Goal: Task Accomplishment & Management: Use online tool/utility

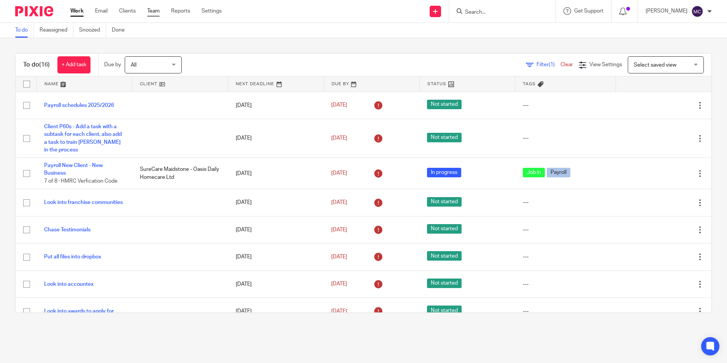
click at [154, 10] on link "Team" at bounding box center [153, 11] width 13 height 8
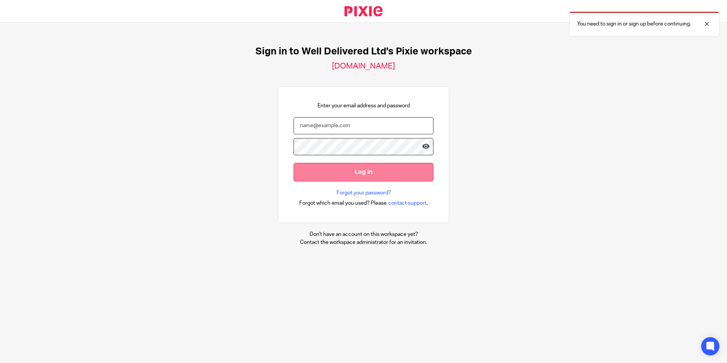
type input "michaela.cullingworth@wellpaid.org.uk"
click at [311, 177] on input "Log in" at bounding box center [364, 172] width 140 height 19
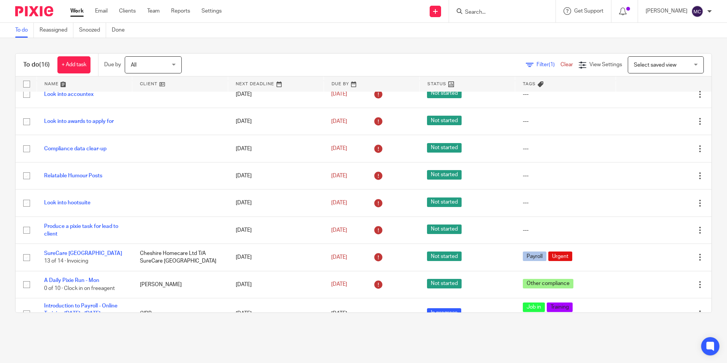
scroll to position [241, 0]
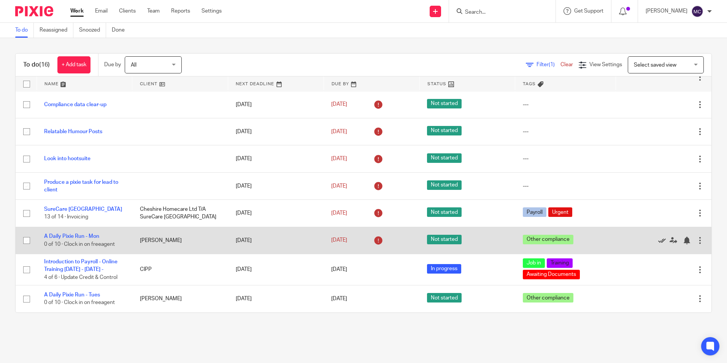
click at [658, 237] on icon at bounding box center [662, 241] width 8 height 8
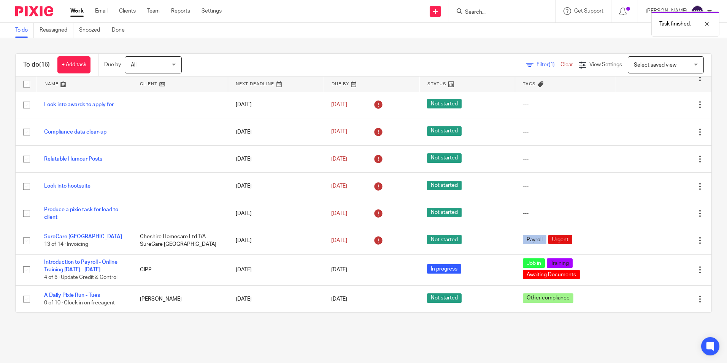
scroll to position [214, 0]
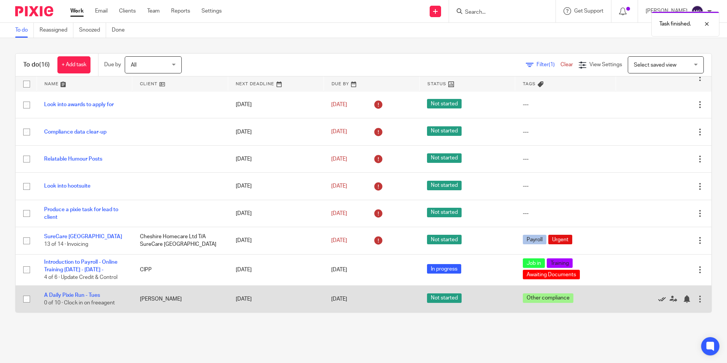
click at [658, 300] on icon at bounding box center [662, 299] width 8 height 8
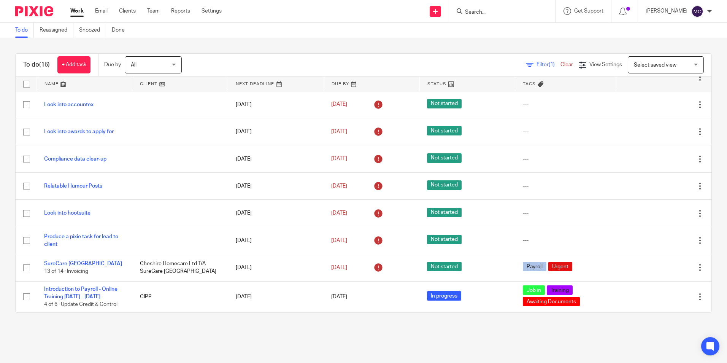
scroll to position [0, 0]
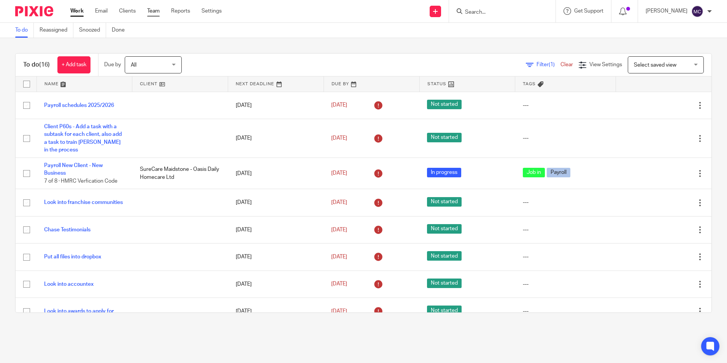
click at [153, 11] on link "Team" at bounding box center [153, 11] width 13 height 8
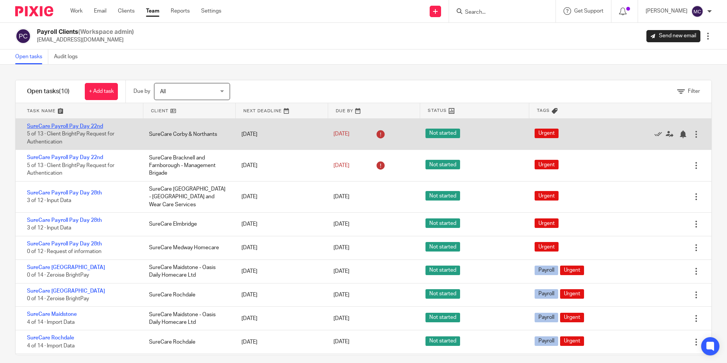
click at [70, 125] on link "SureCare Payroll Pay Day 22nd" at bounding box center [65, 126] width 76 height 5
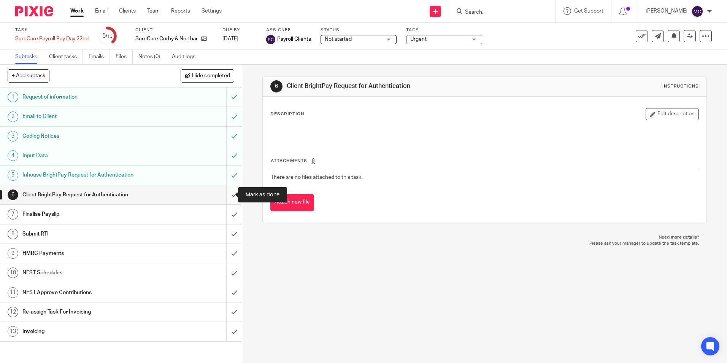
click at [230, 194] on input "submit" at bounding box center [121, 194] width 242 height 19
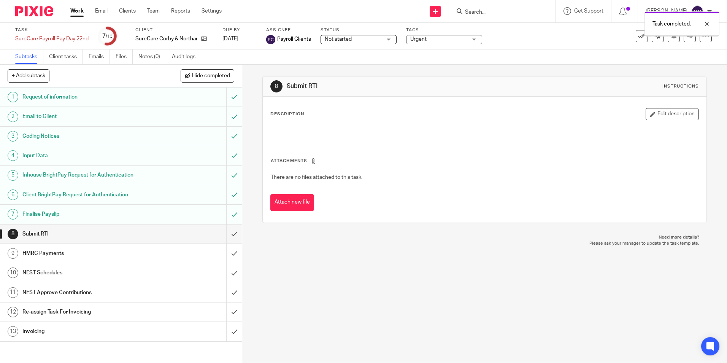
click at [229, 235] on input "submit" at bounding box center [121, 233] width 242 height 19
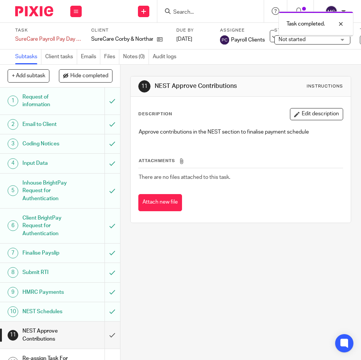
click at [106, 325] on input "submit" at bounding box center [60, 334] width 120 height 27
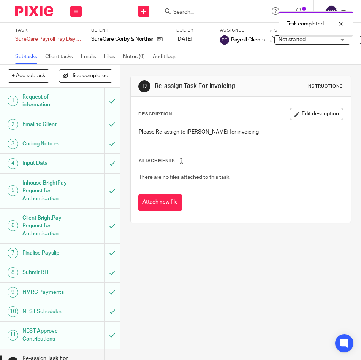
scroll to position [41, 0]
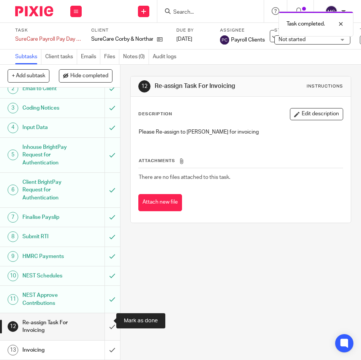
click at [102, 323] on input "submit" at bounding box center [60, 326] width 120 height 27
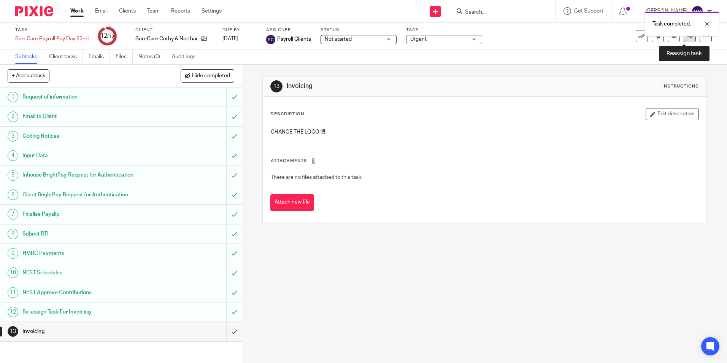
click at [361, 40] on link at bounding box center [690, 36] width 12 height 12
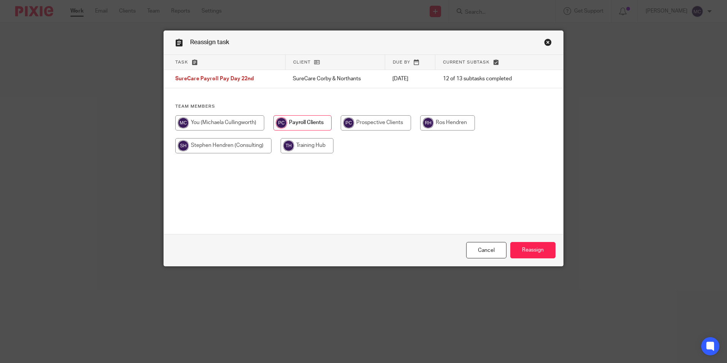
click at [239, 126] on input "radio" at bounding box center [219, 122] width 89 height 15
radio input "true"
click at [521, 242] on input "Reassign" at bounding box center [532, 250] width 45 height 16
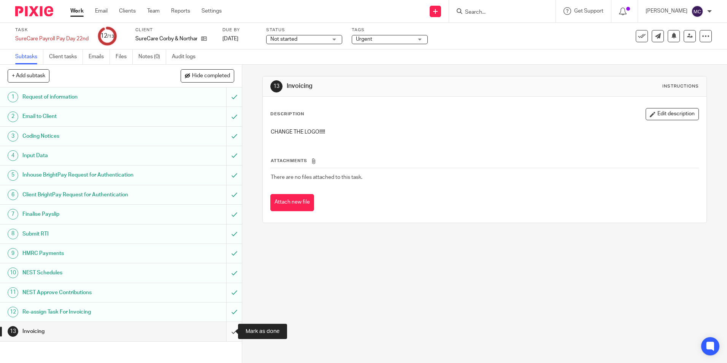
click at [225, 335] on input "submit" at bounding box center [121, 331] width 242 height 19
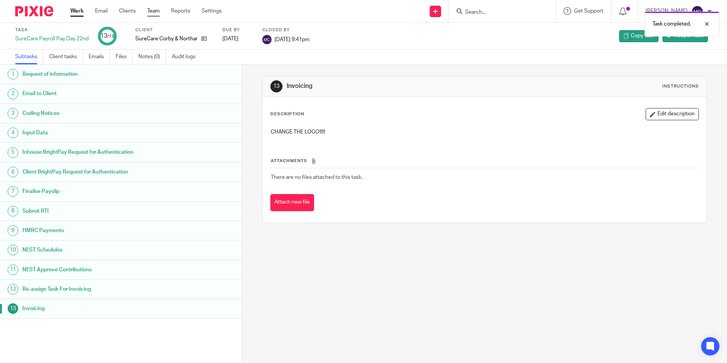
click at [156, 10] on link "Team" at bounding box center [153, 11] width 13 height 8
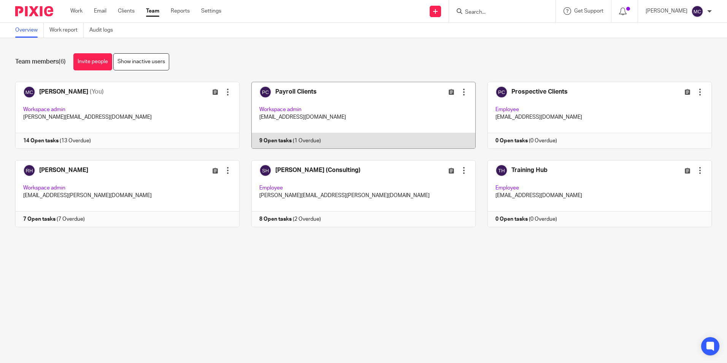
click at [325, 85] on link at bounding box center [358, 115] width 236 height 67
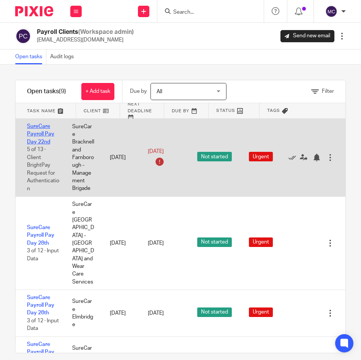
click at [40, 133] on link "SureCare Payroll Pay Day 22nd" at bounding box center [40, 134] width 27 height 21
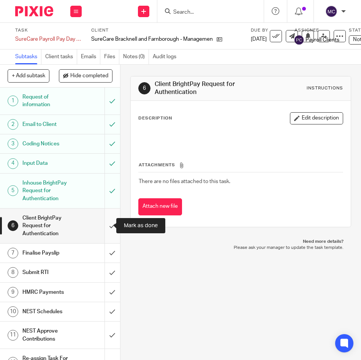
click at [106, 230] on input "submit" at bounding box center [60, 225] width 120 height 35
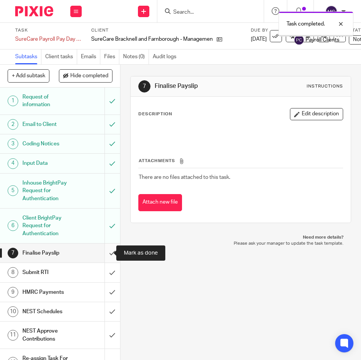
click at [103, 248] on input "submit" at bounding box center [60, 252] width 120 height 19
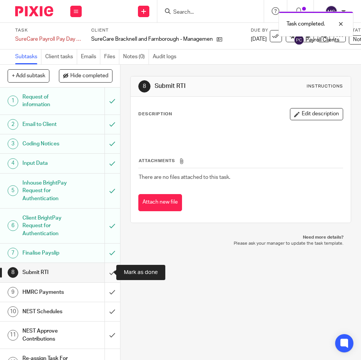
click at [104, 268] on input "submit" at bounding box center [60, 272] width 120 height 19
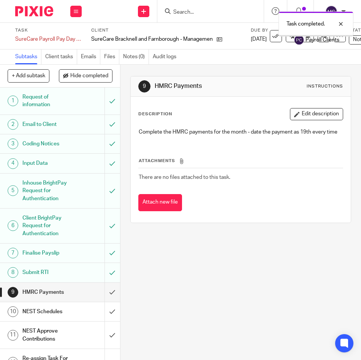
click at [105, 294] on input "submit" at bounding box center [60, 292] width 120 height 19
click at [105, 293] on input "submit" at bounding box center [60, 292] width 120 height 19
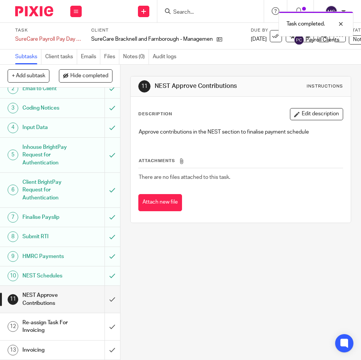
scroll to position [41, 0]
click at [103, 300] on input "submit" at bounding box center [60, 299] width 120 height 27
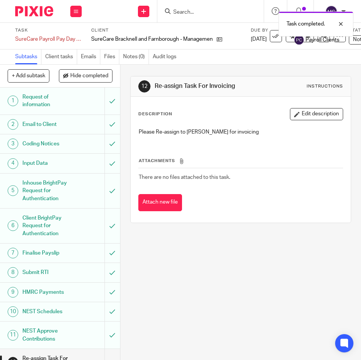
scroll to position [41, 0]
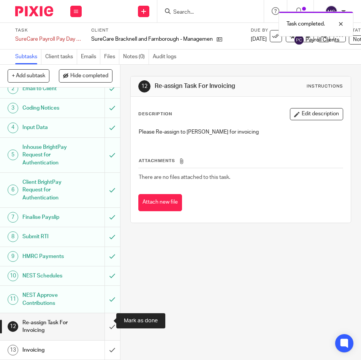
click at [106, 326] on input "submit" at bounding box center [60, 326] width 120 height 27
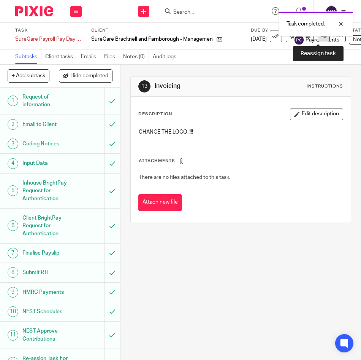
click at [318, 39] on link at bounding box center [324, 36] width 12 height 12
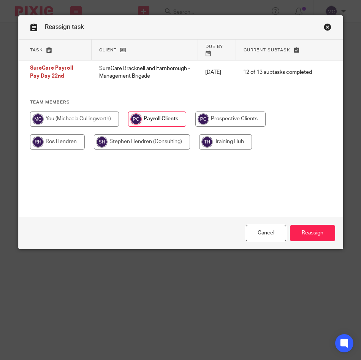
click at [94, 123] on input "radio" at bounding box center [74, 118] width 89 height 15
radio input "true"
click at [307, 234] on input "Reassign" at bounding box center [312, 233] width 45 height 16
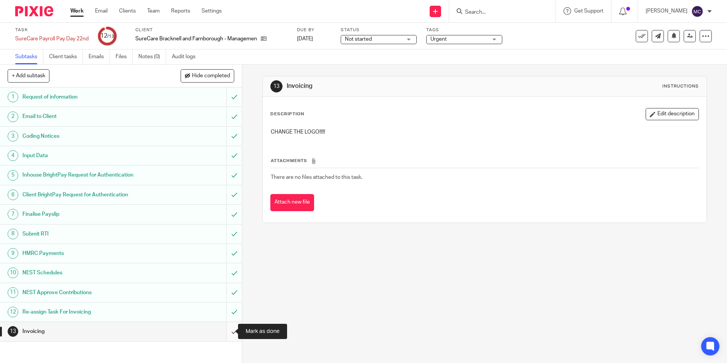
click at [226, 335] on input "submit" at bounding box center [121, 331] width 242 height 19
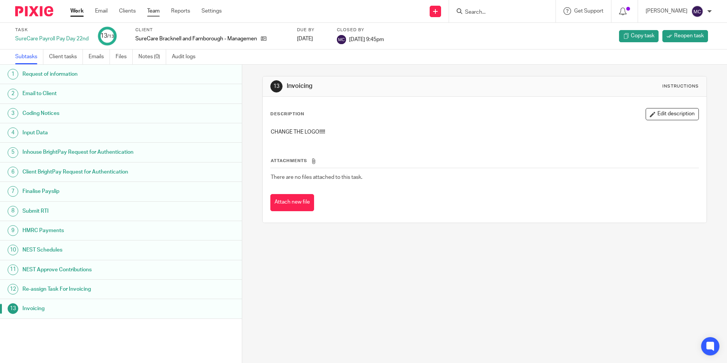
click at [151, 11] on link "Team" at bounding box center [153, 11] width 13 height 8
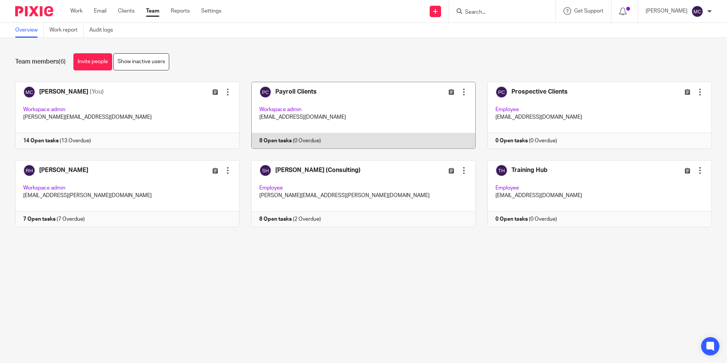
click at [311, 97] on link at bounding box center [358, 115] width 236 height 67
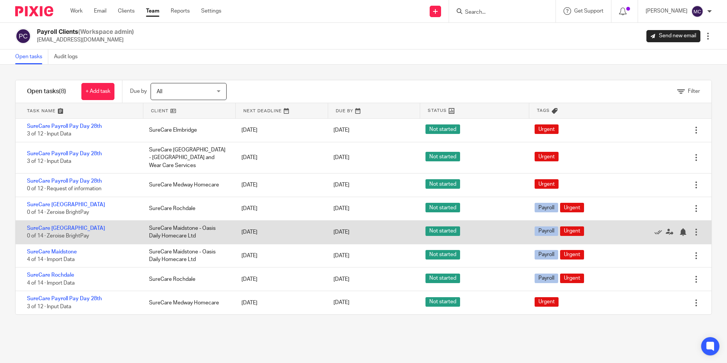
click at [692, 228] on div at bounding box center [696, 232] width 8 height 8
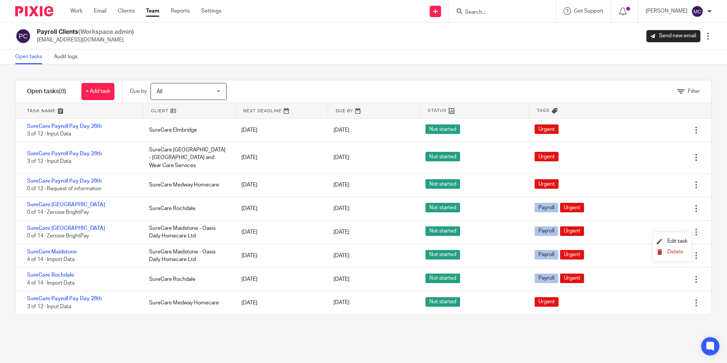
click at [680, 250] on span "Delete" at bounding box center [675, 251] width 16 height 5
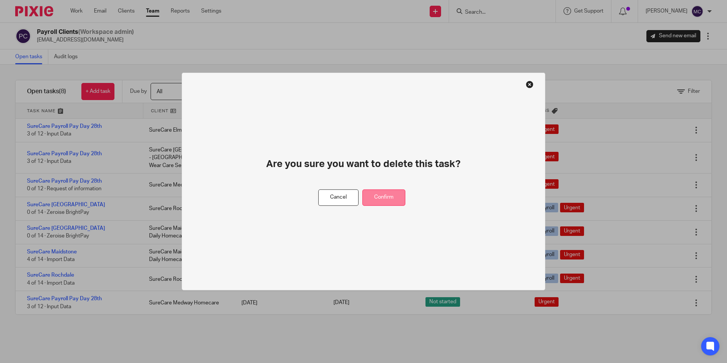
click at [381, 201] on button "Confirm" at bounding box center [383, 197] width 43 height 16
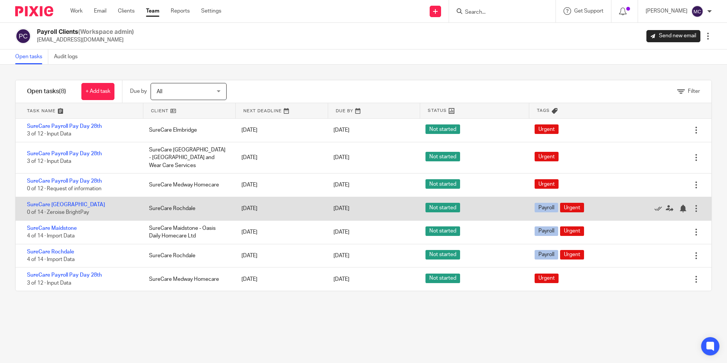
click at [692, 205] on div at bounding box center [696, 209] width 8 height 8
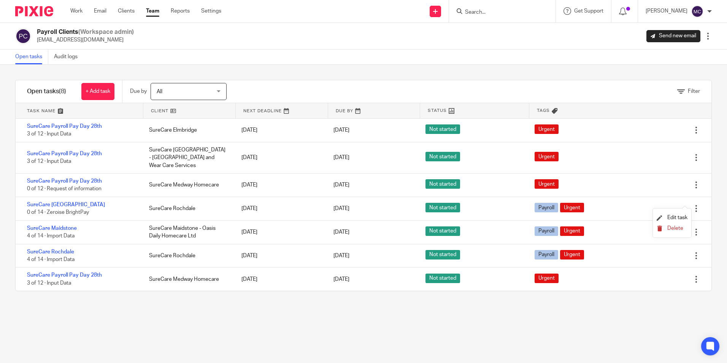
click at [673, 229] on span "Delete" at bounding box center [675, 228] width 16 height 5
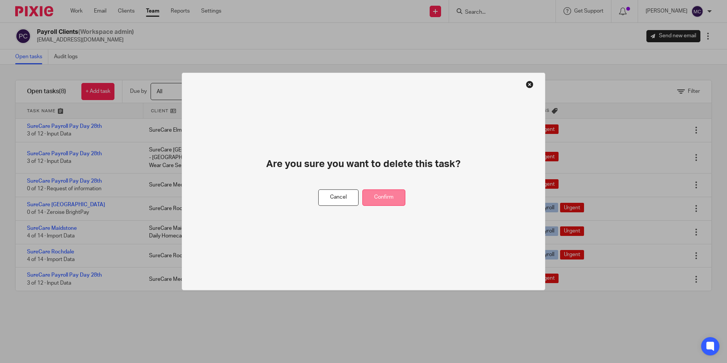
click at [391, 198] on button "Confirm" at bounding box center [383, 197] width 43 height 16
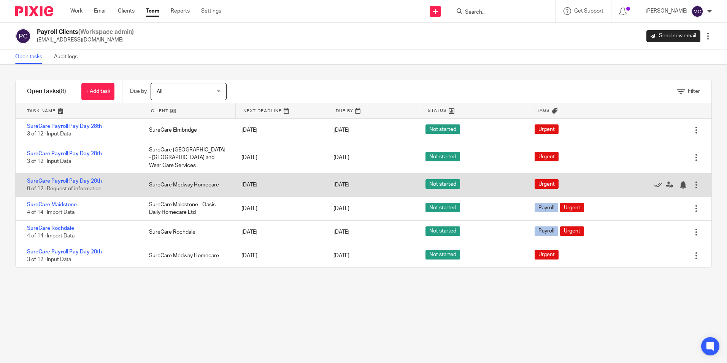
click at [692, 181] on div at bounding box center [696, 185] width 8 height 8
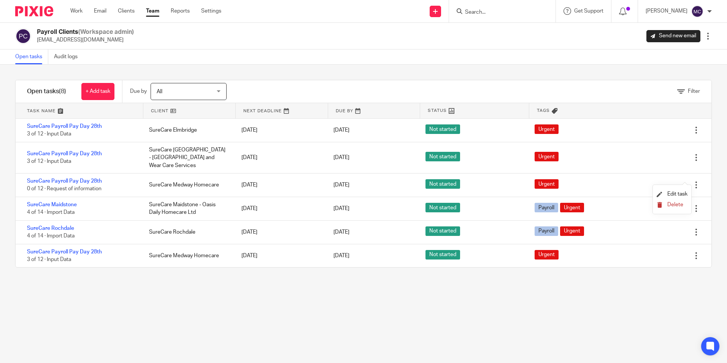
click at [677, 202] on span "Delete" at bounding box center [675, 204] width 16 height 5
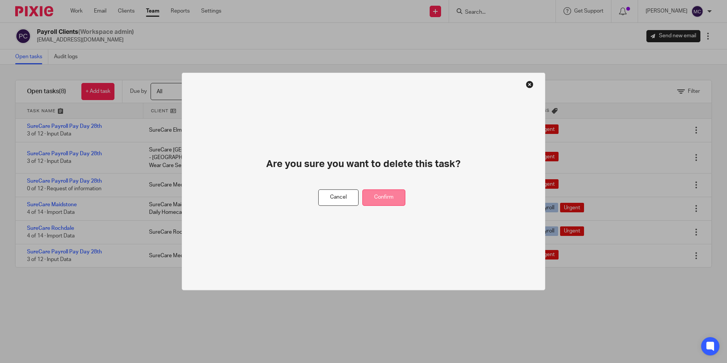
click at [396, 200] on button "Confirm" at bounding box center [383, 197] width 43 height 16
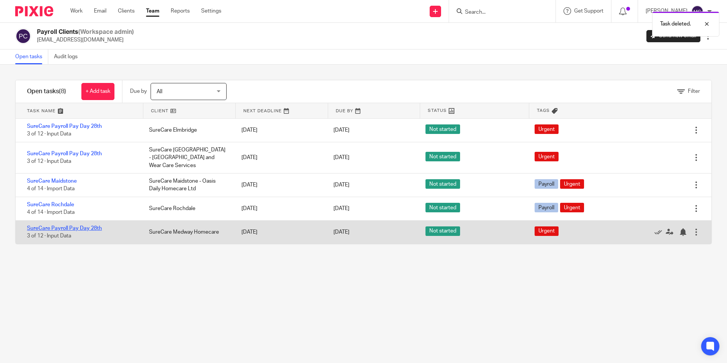
click at [47, 226] on link "SureCare Payroll Pay Day 28th" at bounding box center [64, 228] width 75 height 5
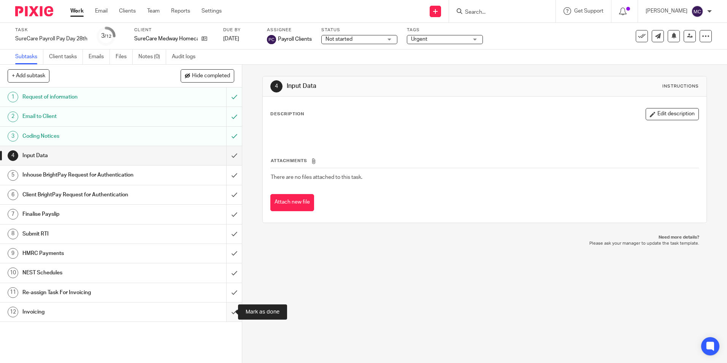
click at [227, 307] on input "submit" at bounding box center [121, 311] width 242 height 19
click at [152, 9] on link "Team" at bounding box center [153, 11] width 13 height 8
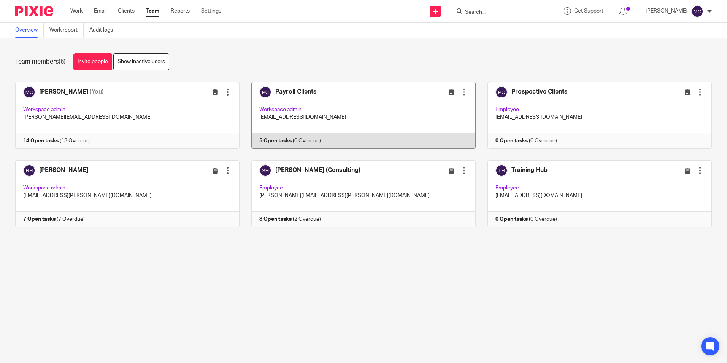
click at [337, 105] on link at bounding box center [358, 115] width 236 height 67
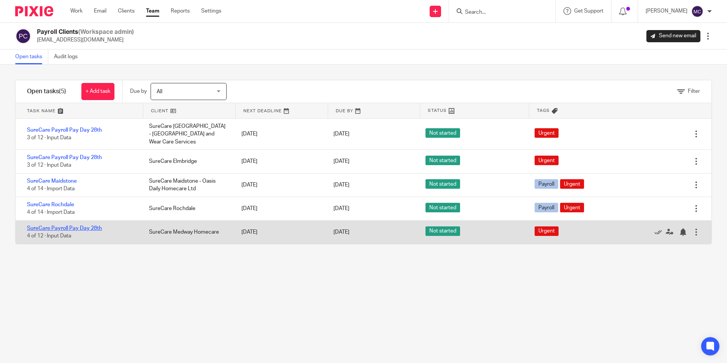
click at [74, 226] on link "SureCare Payroll Pay Day 28th" at bounding box center [64, 228] width 75 height 5
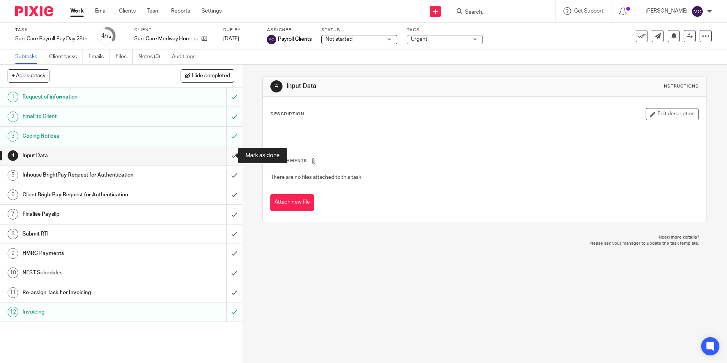
click at [229, 153] on input "submit" at bounding box center [121, 155] width 242 height 19
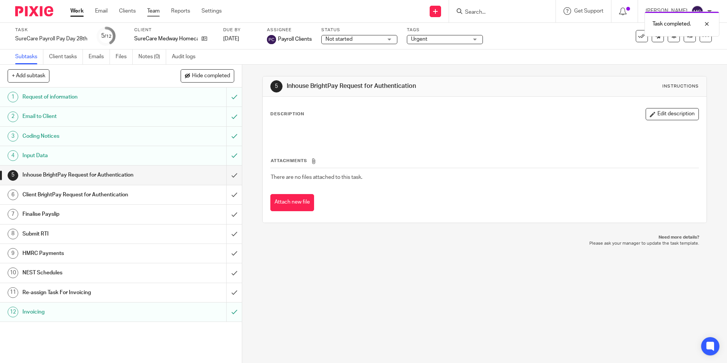
click at [151, 12] on link "Team" at bounding box center [153, 11] width 13 height 8
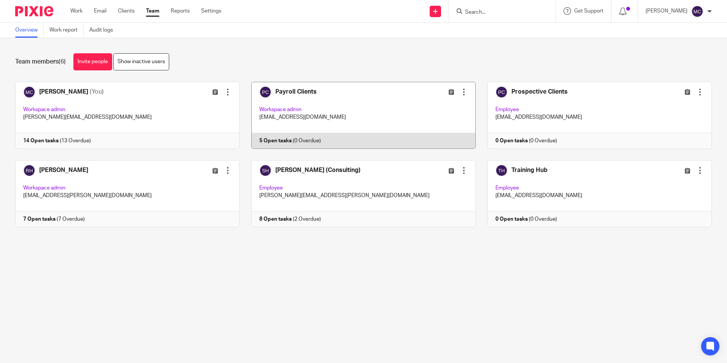
click at [356, 100] on link at bounding box center [358, 115] width 236 height 67
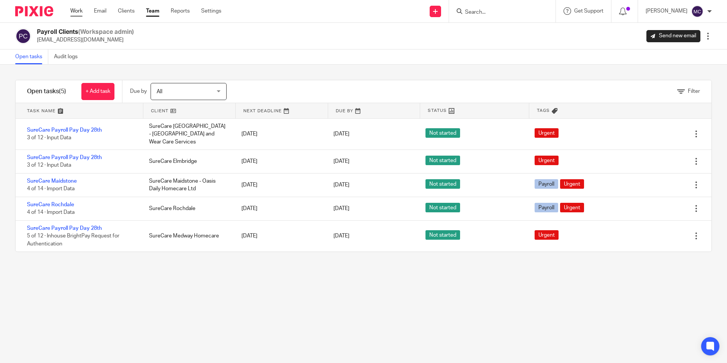
click at [78, 9] on link "Work" at bounding box center [76, 11] width 12 height 8
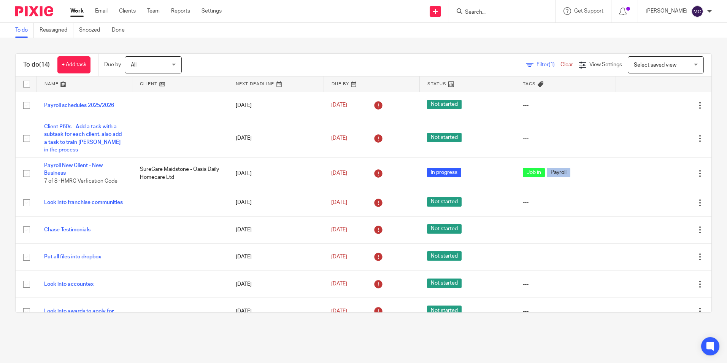
scroll to position [187, 0]
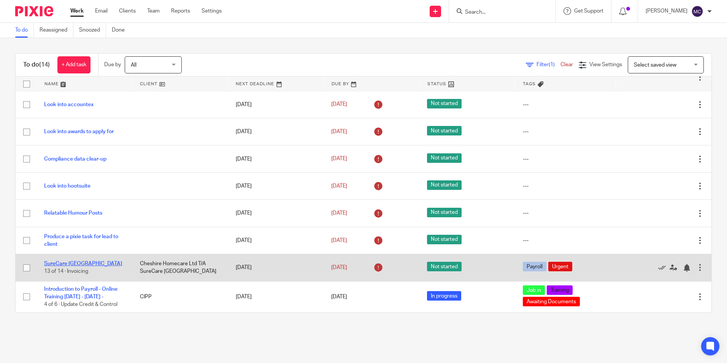
click at [66, 261] on link "SureCare [GEOGRAPHIC_DATA]" at bounding box center [83, 263] width 78 height 5
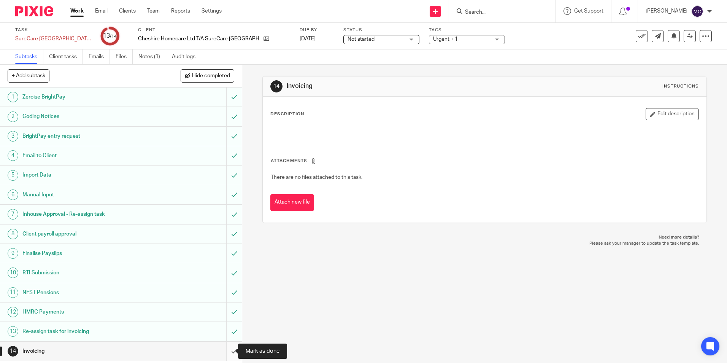
click at [227, 352] on input "submit" at bounding box center [121, 350] width 242 height 19
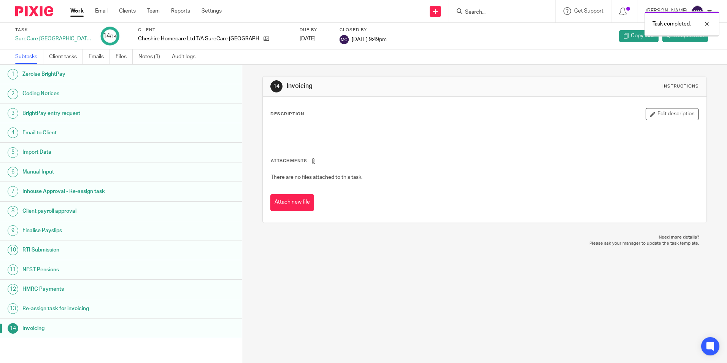
click at [361, 299] on div "14 Invoicing Instructions Description Edit description Attachments There are no…" at bounding box center [484, 214] width 485 height 298
click at [78, 9] on link "Work" at bounding box center [76, 11] width 13 height 8
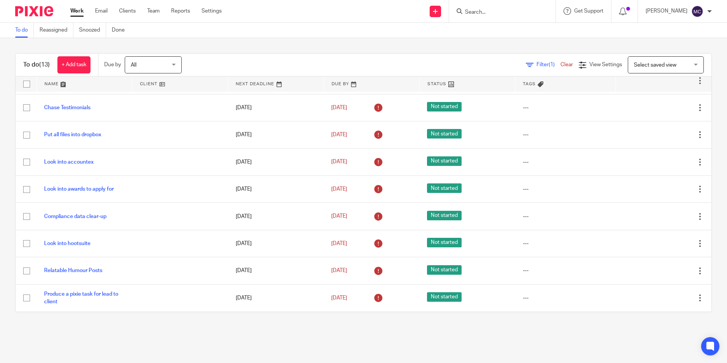
scroll to position [160, 0]
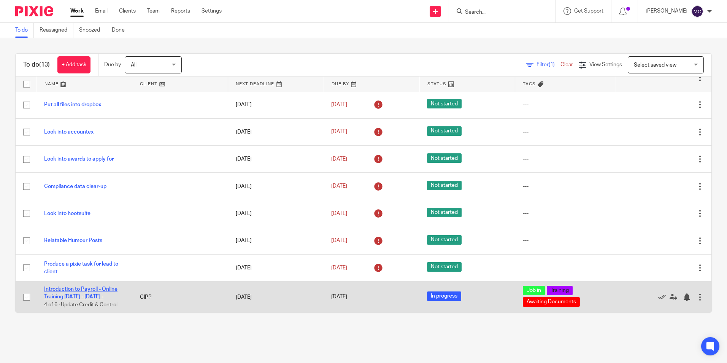
click at [79, 286] on link "Introduction to Payroll - Online Training [DATE] - [DATE] -" at bounding box center [80, 292] width 73 height 13
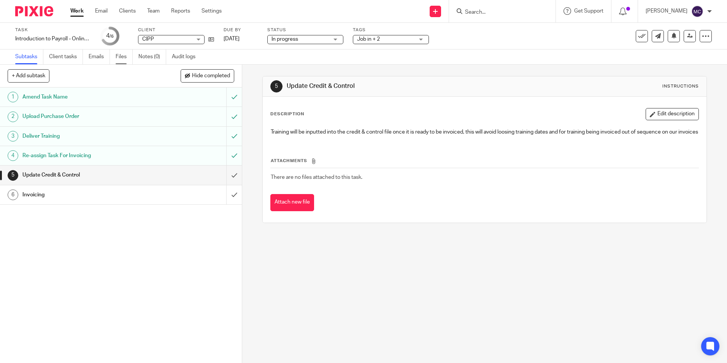
click at [124, 57] on link "Files" at bounding box center [124, 56] width 17 height 15
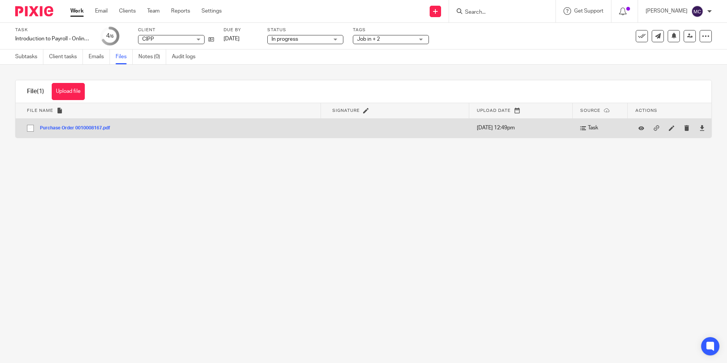
click at [96, 124] on div "Purchase Order 0010008167.pdf" at bounding box center [78, 128] width 76 height 8
click at [94, 127] on button "Purchase Order 0010008167.pdf" at bounding box center [78, 127] width 76 height 5
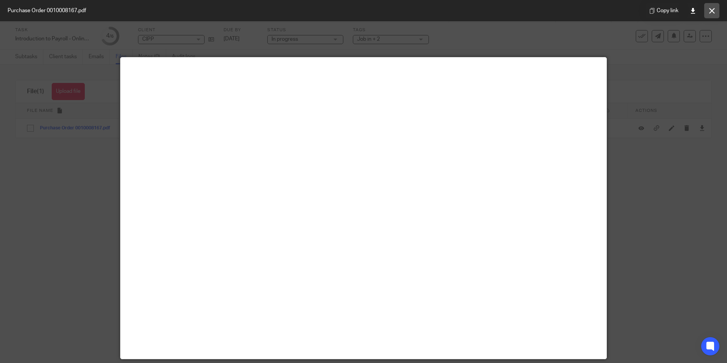
click at [709, 11] on icon at bounding box center [712, 11] width 6 height 6
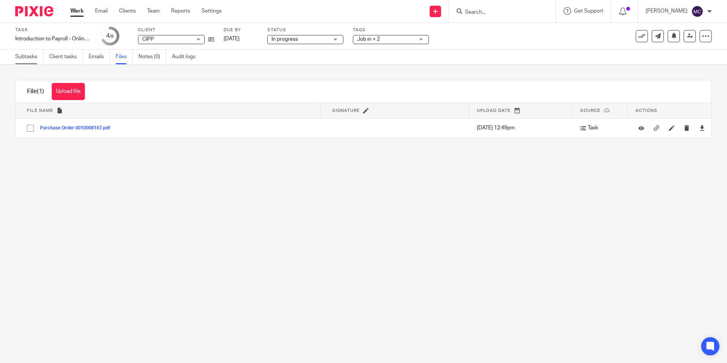
click at [23, 57] on link "Subtasks" at bounding box center [29, 56] width 28 height 15
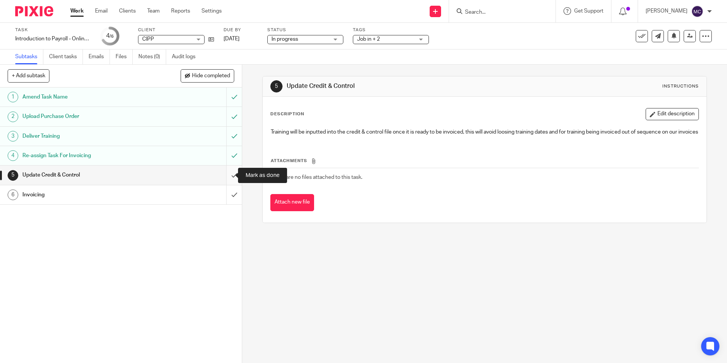
click at [228, 180] on input "submit" at bounding box center [121, 174] width 242 height 19
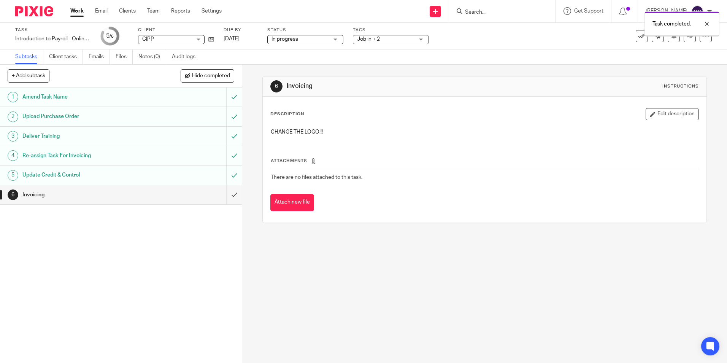
click at [228, 191] on input "submit" at bounding box center [121, 194] width 242 height 19
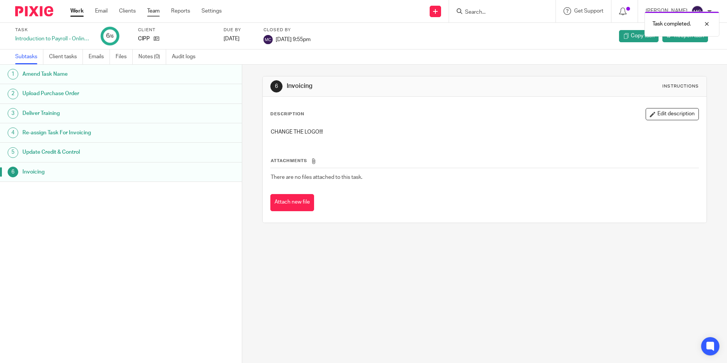
click at [154, 7] on link "Team" at bounding box center [153, 11] width 13 height 8
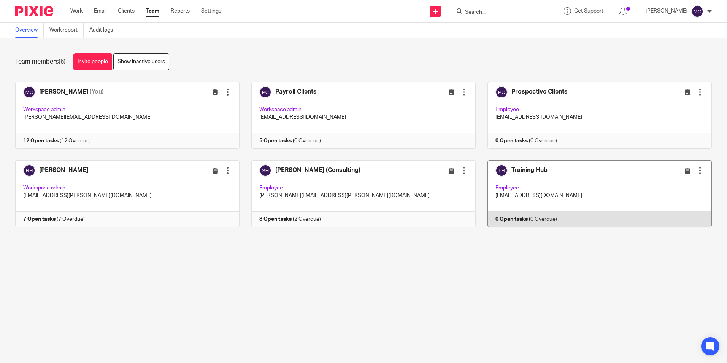
click at [543, 171] on link at bounding box center [594, 193] width 236 height 67
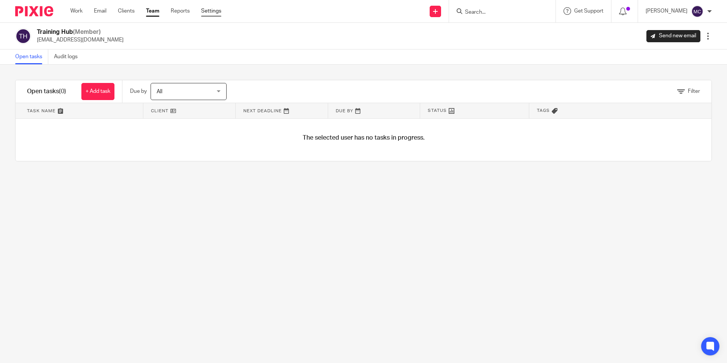
click at [211, 7] on link "Settings" at bounding box center [211, 11] width 20 height 8
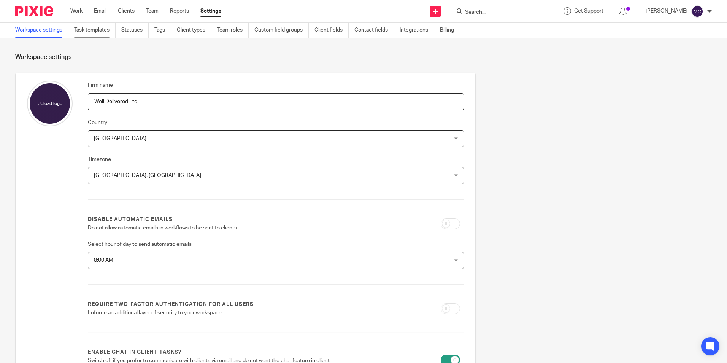
click at [94, 27] on link "Task templates" at bounding box center [94, 30] width 41 height 15
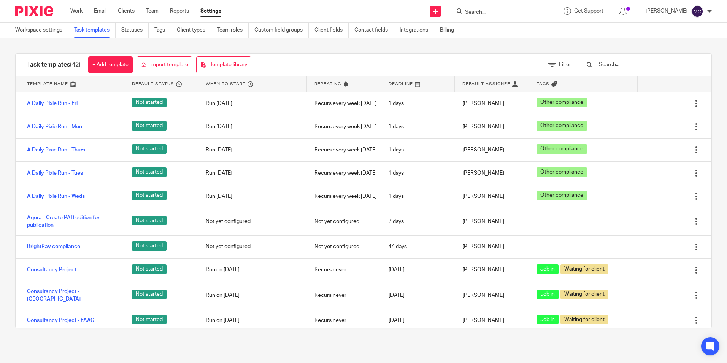
click at [641, 64] on input "text" at bounding box center [642, 64] width 89 height 8
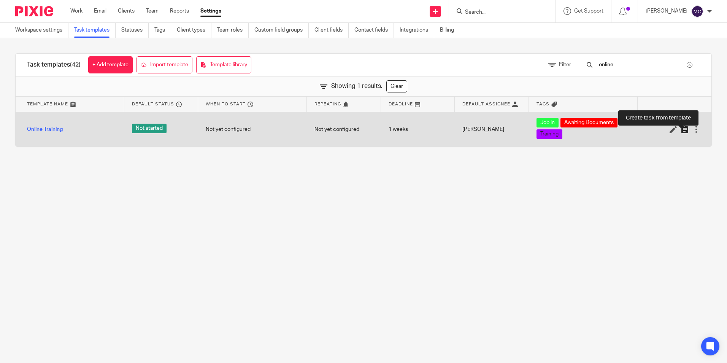
type input "online"
click at [681, 130] on icon at bounding box center [685, 129] width 8 height 8
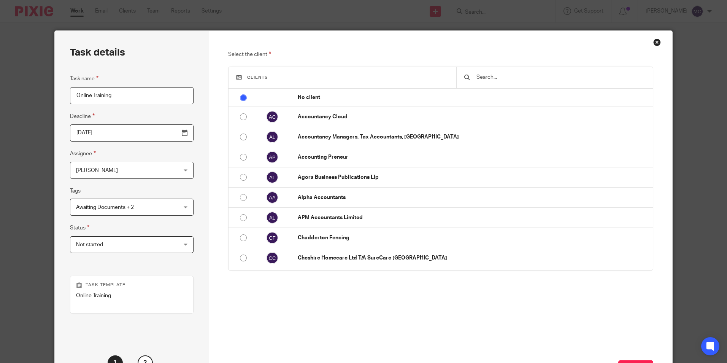
click at [124, 89] on input "Online Training" at bounding box center [132, 95] width 124 height 17
type input "Online Training - CIS Update - [DATE]"
click at [133, 130] on input "2025-08-26" at bounding box center [132, 132] width 124 height 17
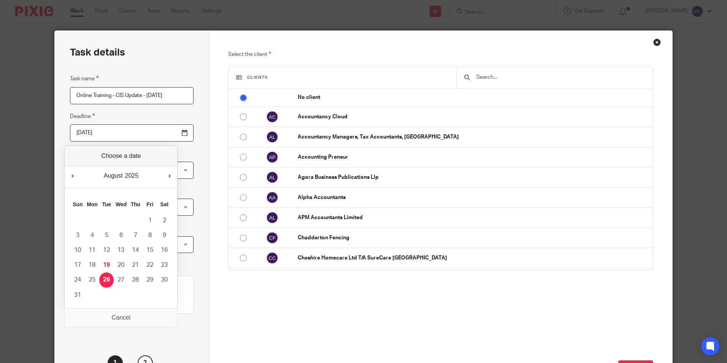
scroll to position [0, 0]
type input "2025-08-28"
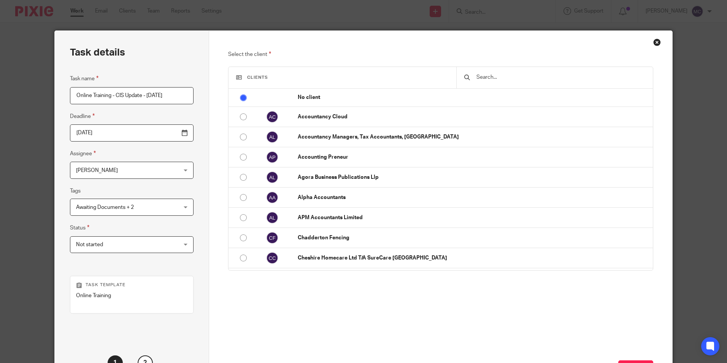
click at [160, 166] on div "Michaela Cullingworth Michaela Cullingworth" at bounding box center [132, 170] width 124 height 17
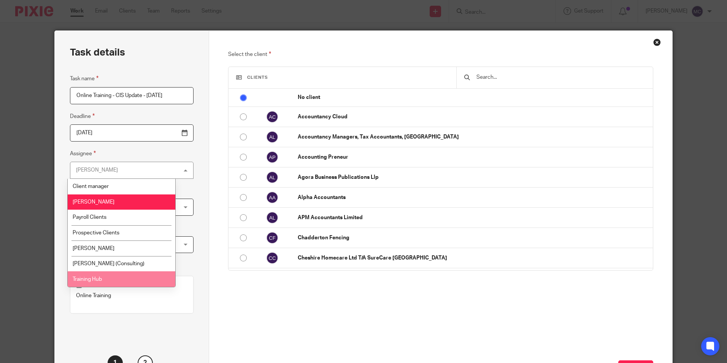
click at [105, 275] on li "Training Hub" at bounding box center [122, 279] width 108 height 16
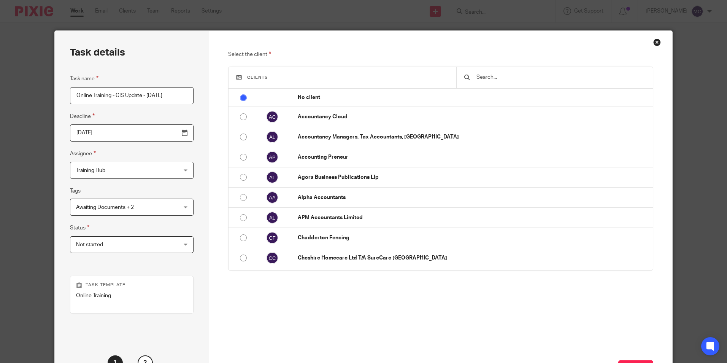
click at [144, 212] on span "Awaiting Documents + 2" at bounding box center [123, 207] width 94 height 16
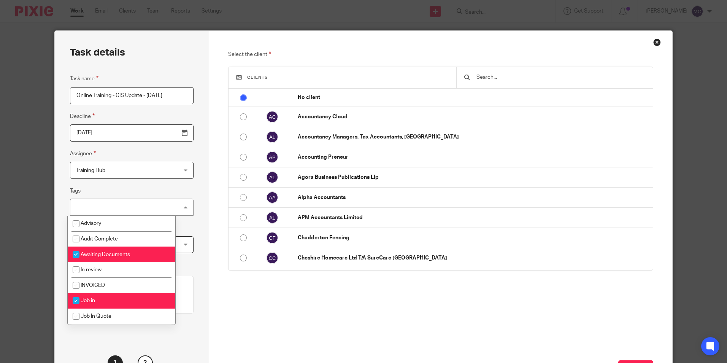
click at [75, 254] on input "checkbox" at bounding box center [76, 254] width 14 height 14
checkbox input "false"
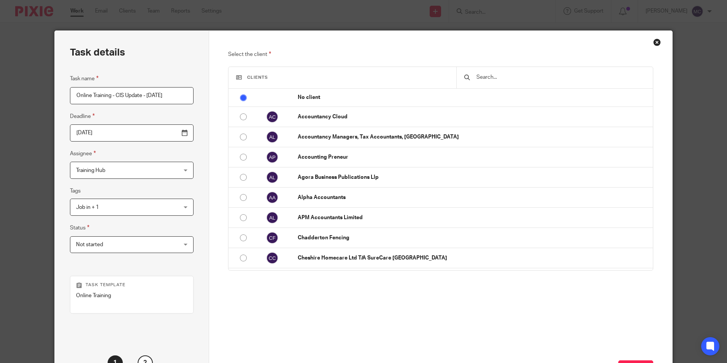
click at [185, 233] on div "Task details Task name Online Training - CIS Update - 28/08/2025 Deadline 2025-…" at bounding box center [132, 213] width 154 height 364
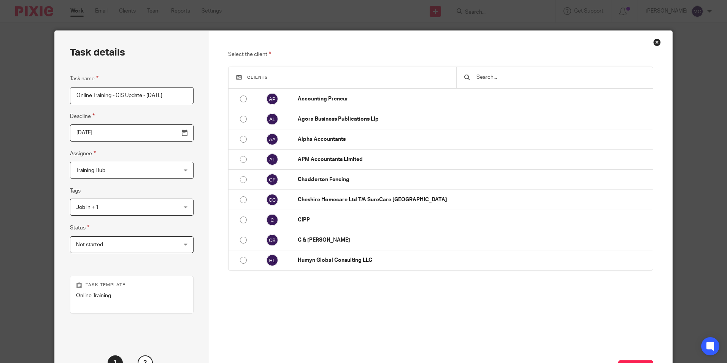
scroll to position [95, 0]
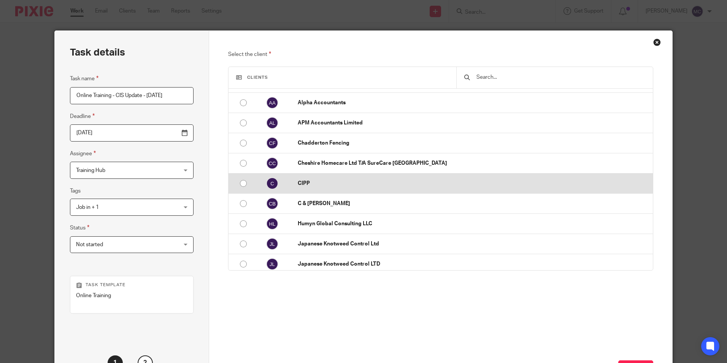
click at [243, 184] on input "radio" at bounding box center [243, 183] width 14 height 14
radio input "false"
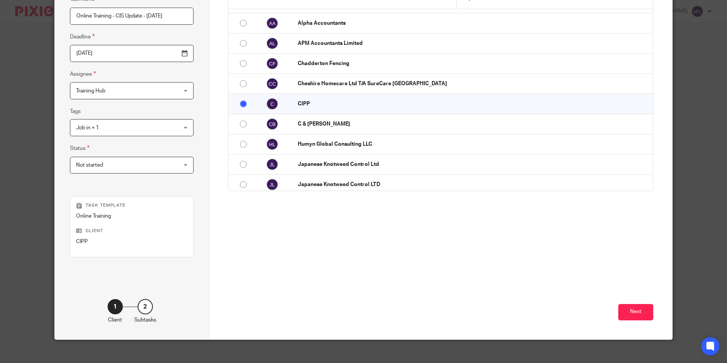
scroll to position [82, 0]
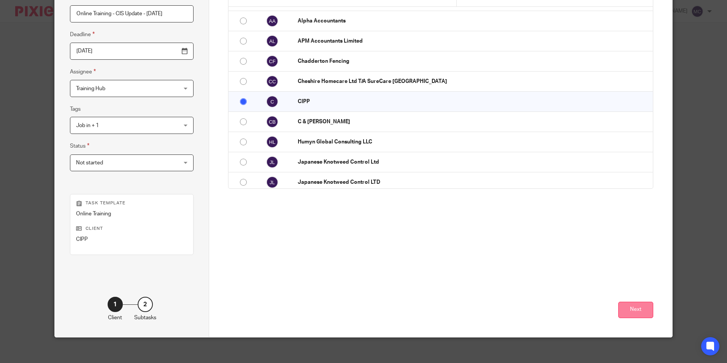
click at [624, 304] on button "Next" at bounding box center [635, 310] width 35 height 16
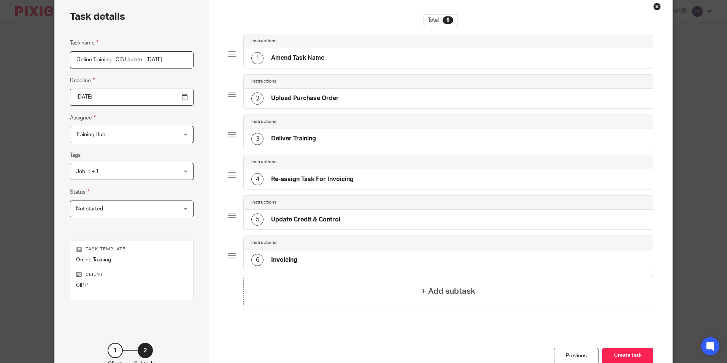
scroll to position [29, 0]
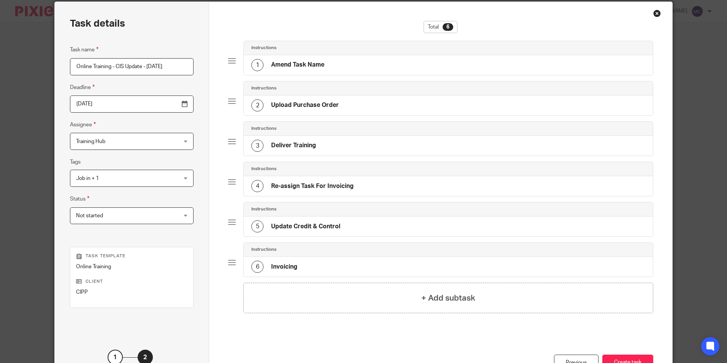
click at [310, 97] on div "2 Upload Purchase Order" at bounding box center [448, 105] width 409 height 20
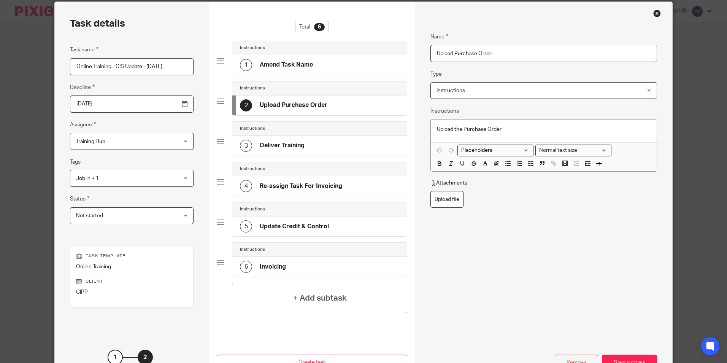
click at [455, 190] on div "Attachments" at bounding box center [543, 184] width 226 height 11
click at [445, 199] on label "Upload file" at bounding box center [446, 199] width 33 height 17
click at [430, 191] on input "Upload file" at bounding box center [430, 191] width 0 height 0
type input "C:\fakepath\Purchase Order 0010008233.pdf"
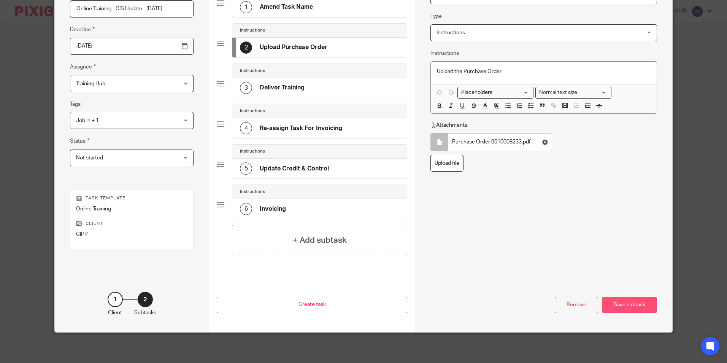
click at [607, 307] on div "Save subtask" at bounding box center [629, 305] width 55 height 16
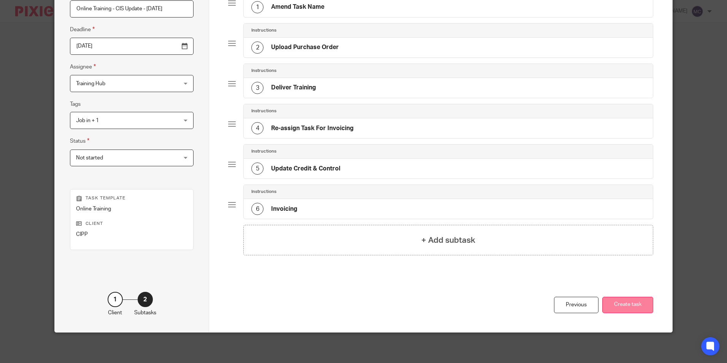
click at [613, 302] on button "Create task" at bounding box center [627, 305] width 51 height 16
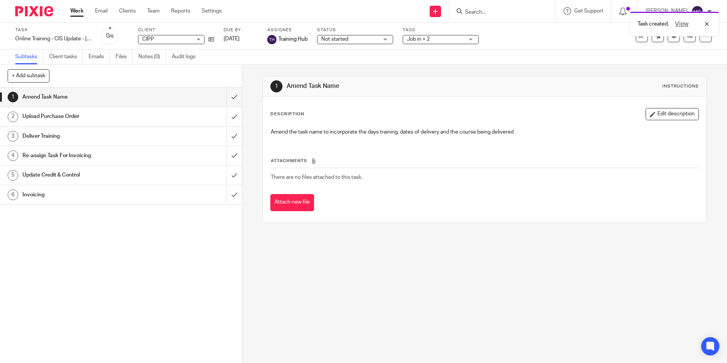
click at [330, 281] on div "1 Amend Task Name Instructions Description Edit description Amend the task name…" at bounding box center [484, 214] width 485 height 298
click at [225, 98] on input "submit" at bounding box center [121, 96] width 242 height 19
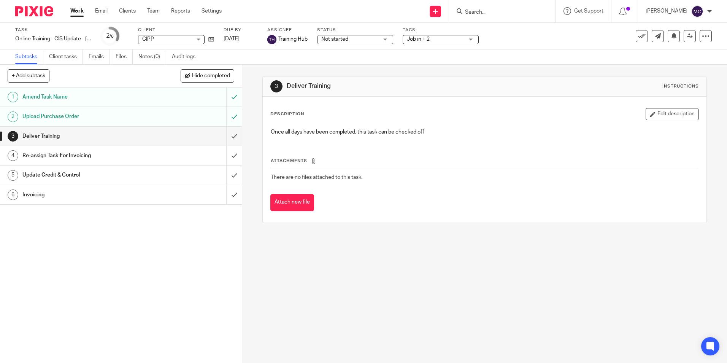
click at [83, 9] on link "Work" at bounding box center [76, 11] width 13 height 8
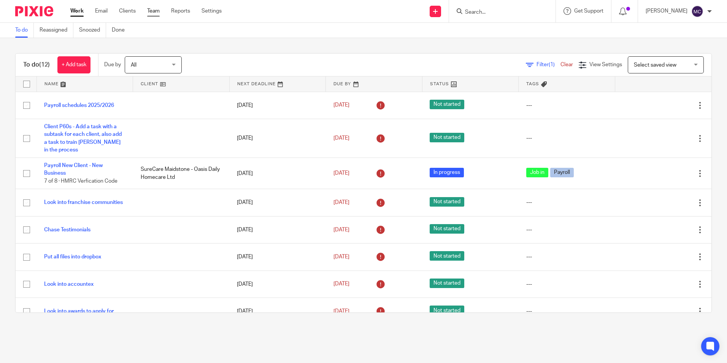
click at [151, 9] on link "Team" at bounding box center [153, 11] width 13 height 8
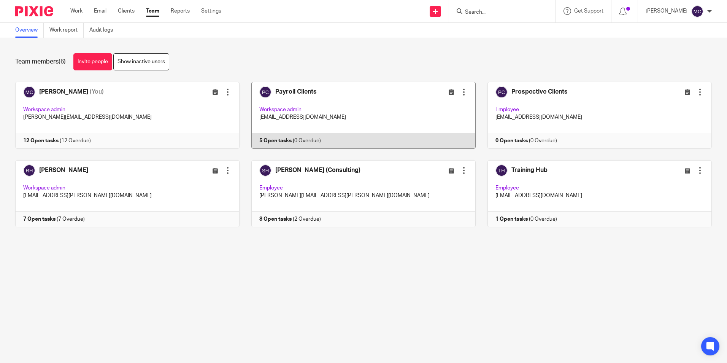
click at [335, 104] on link at bounding box center [358, 115] width 236 height 67
